Goal: Task Accomplishment & Management: Use online tool/utility

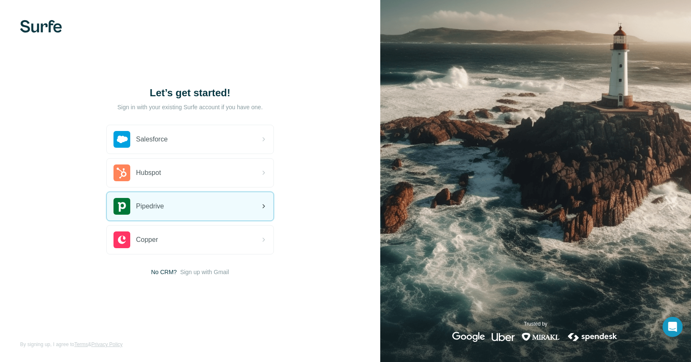
click at [162, 198] on div "Pipedrive" at bounding box center [138, 206] width 51 height 17
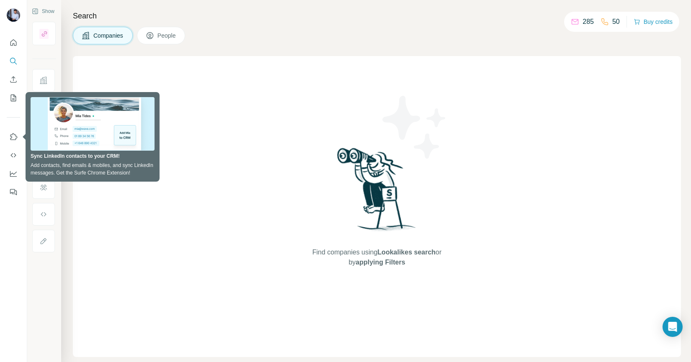
click at [103, 50] on div "Search Companies People Find companies using Lookalikes search or by applying F…" at bounding box center [375, 181] width 629 height 362
click at [15, 135] on icon "Use Surfe on LinkedIn" at bounding box center [13, 136] width 7 height 7
